Goal: Task Accomplishment & Management: Manage account settings

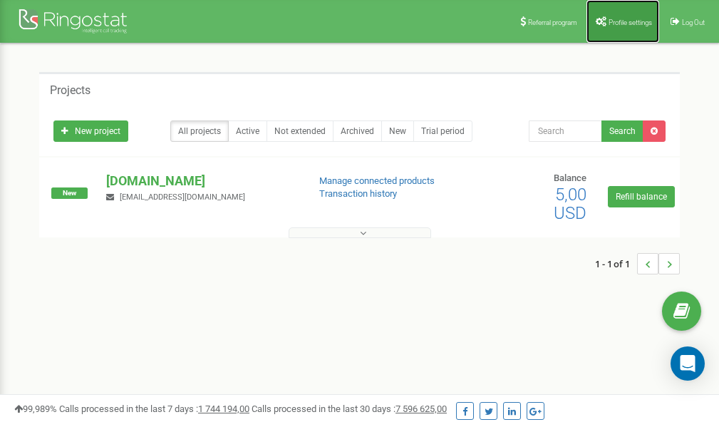
click at [613, 19] on span "Profile settings" at bounding box center [630, 23] width 43 height 8
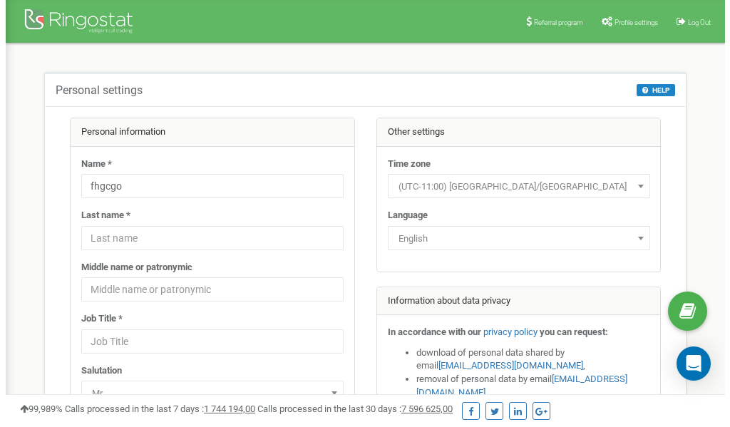
scroll to position [71, 0]
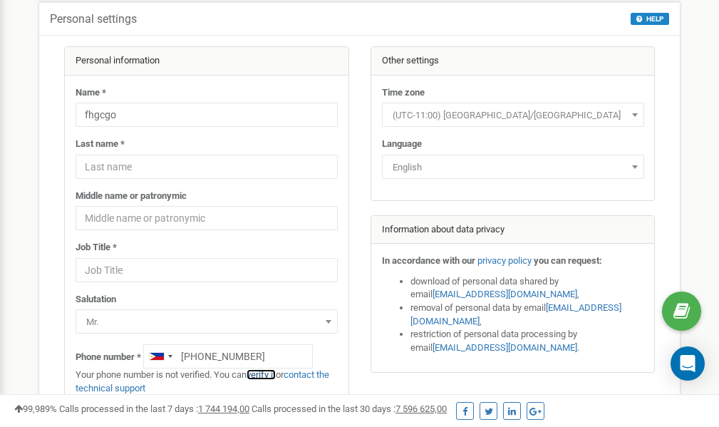
click at [269, 374] on link "verify it" at bounding box center [261, 374] width 29 height 11
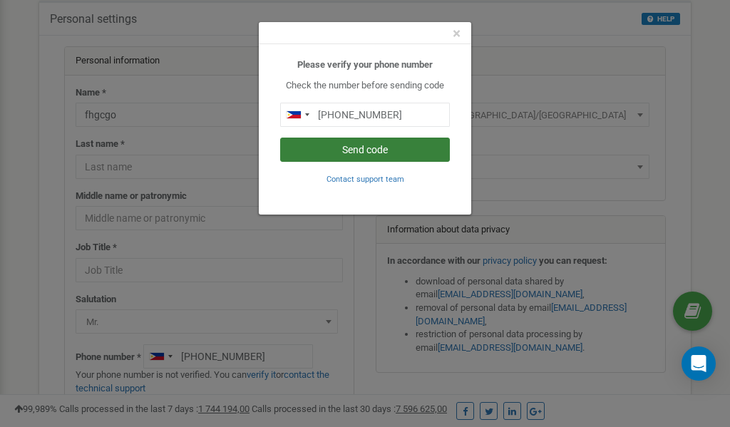
click at [372, 149] on button "Send code" at bounding box center [365, 150] width 170 height 24
